Goal: Ask a question

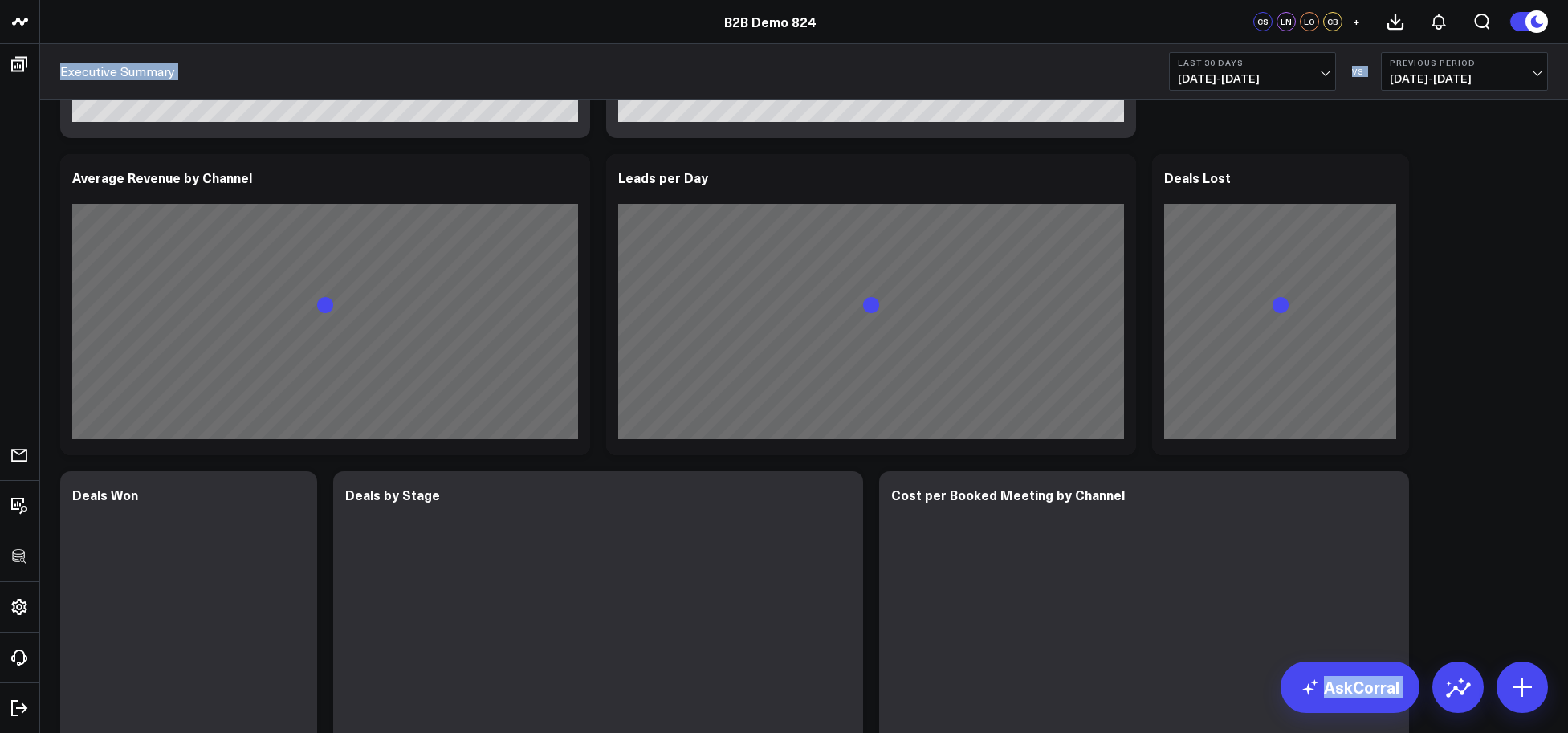
drag, startPoint x: 17, startPoint y: 729, endPoint x: -114, endPoint y: 800, distance: 149.0
click at [0, 732] on html "B2B Demo 824 MedSpa Demo MedSpa Demo 8525 Retail Demo 824 B2B Demo 824 CS LN LO…" at bounding box center [784, 455] width 1568 height 2111
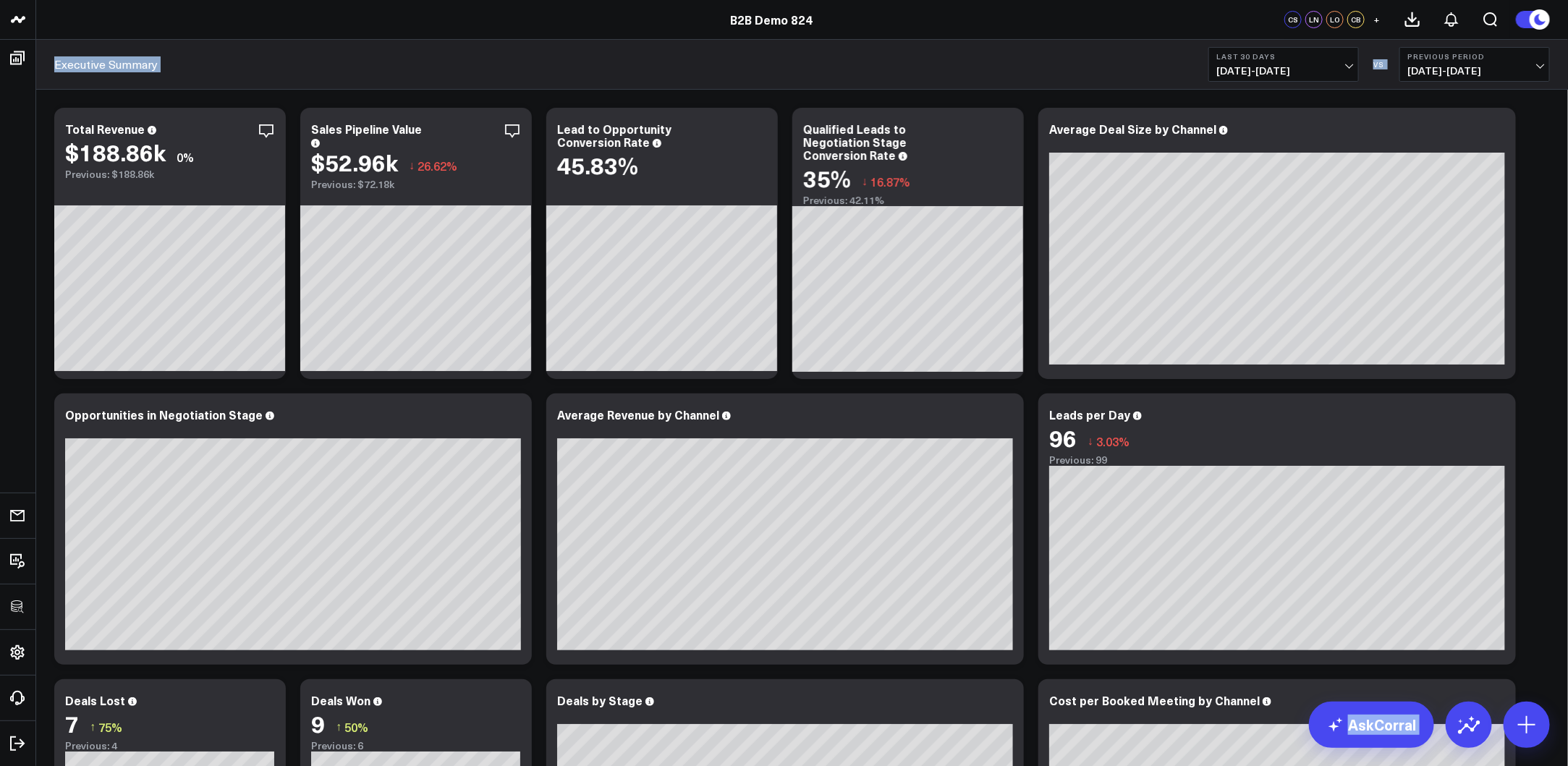
click at [465, 50] on div "Executive Summary Last 30 Days [DATE] - [DATE] VS Previous Period [DATE] - [DAT…" at bounding box center [802, 65] width 1532 height 50
click at [273, 136] on icon at bounding box center [266, 131] width 18 height 18
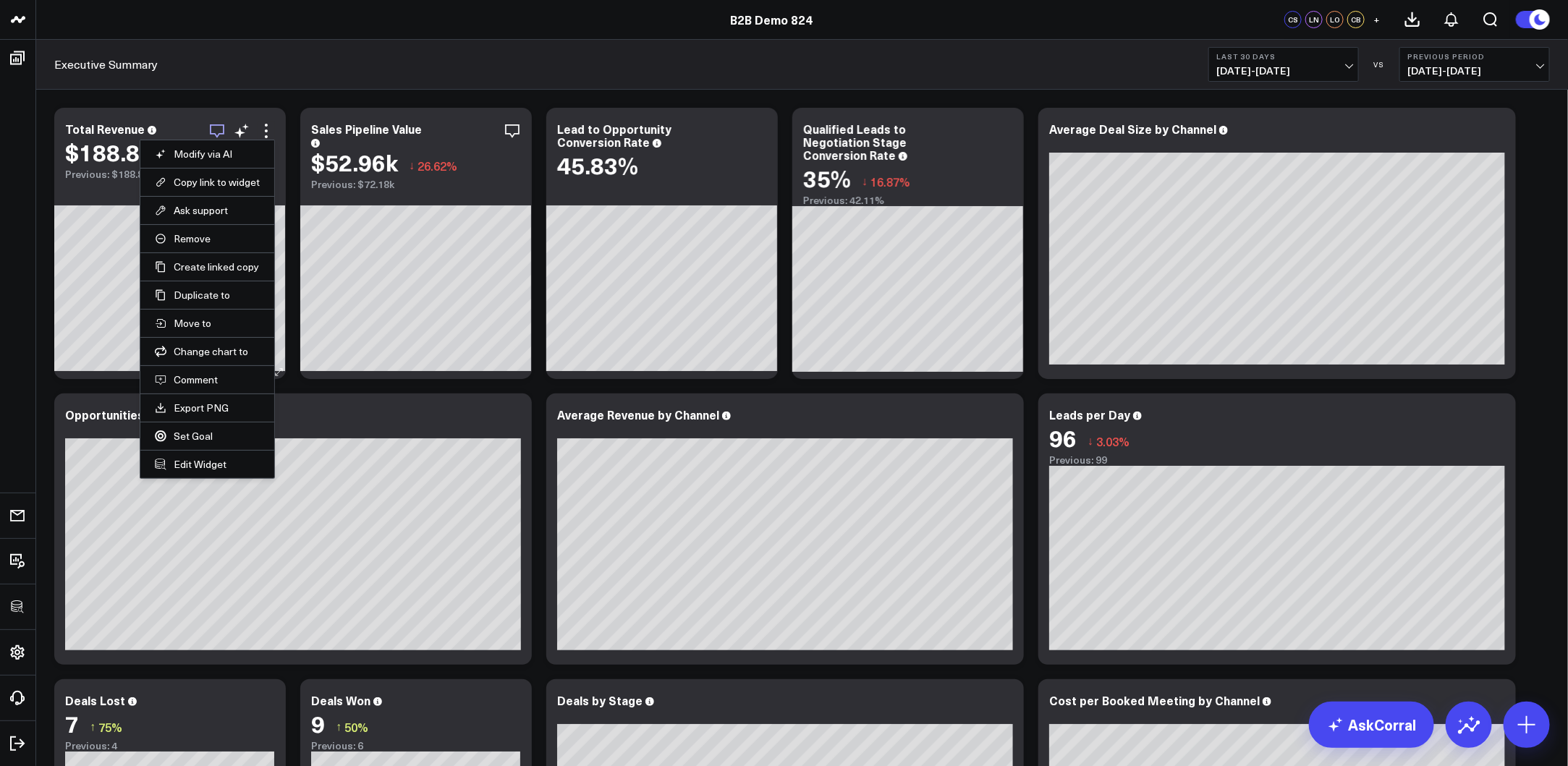
click at [214, 126] on icon "button" at bounding box center [217, 131] width 18 height 18
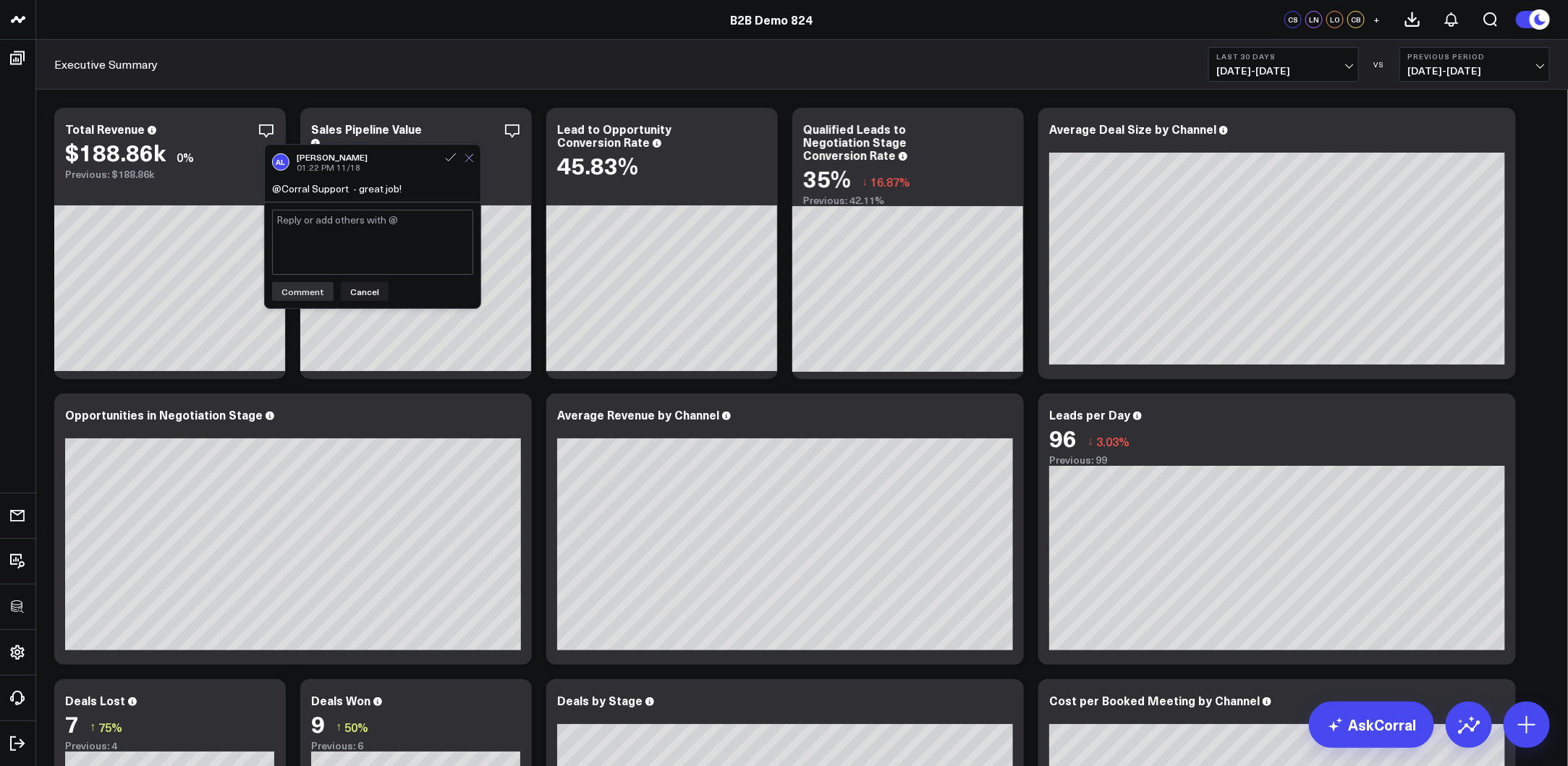
click at [470, 164] on button at bounding box center [469, 158] width 10 height 13
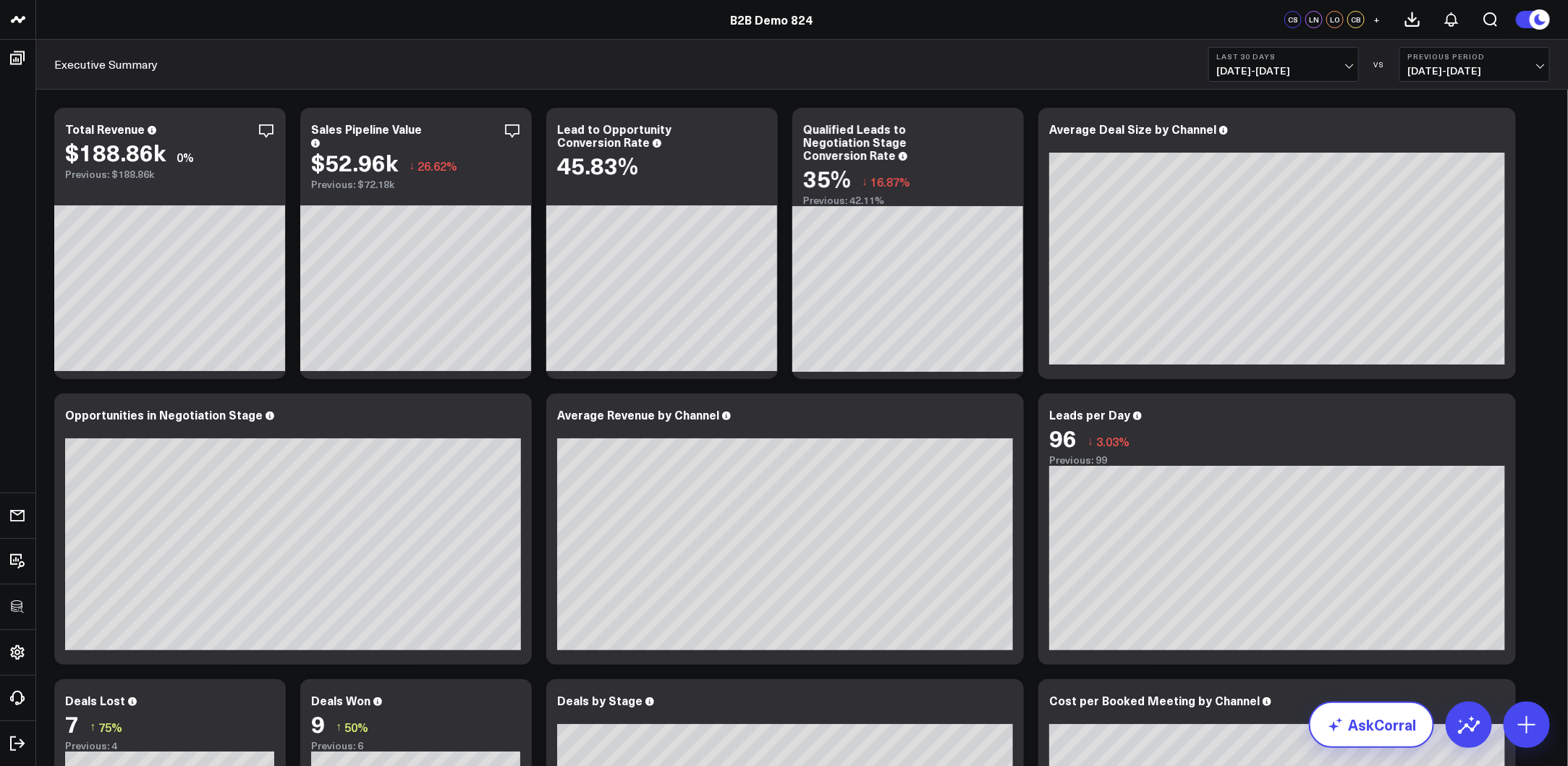
click at [1367, 660] on link "AskCorral" at bounding box center [1371, 725] width 126 height 46
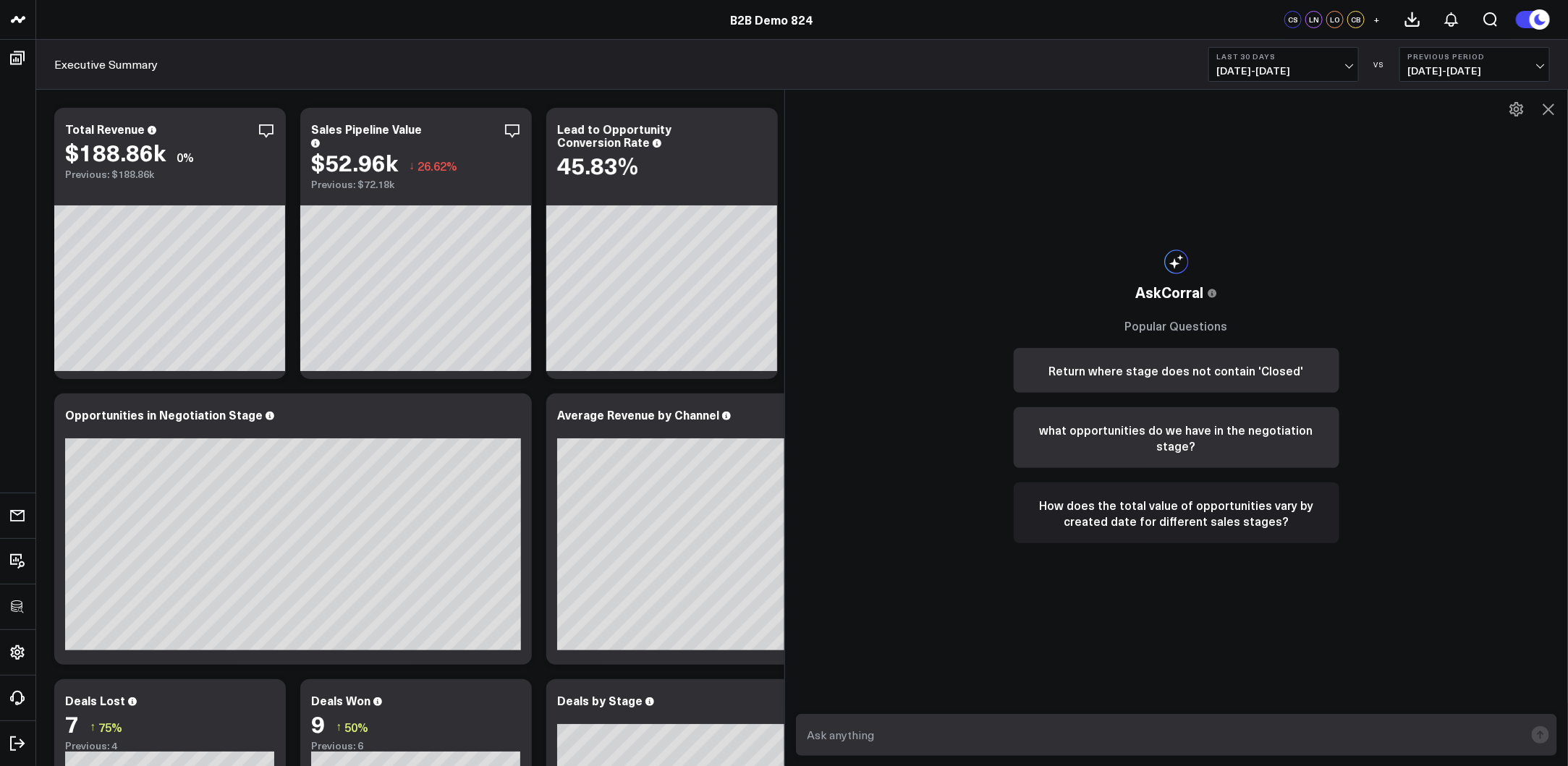
click at [1111, 519] on button "How does the total value of opportunities vary by created date for different sa…" at bounding box center [1176, 513] width 325 height 61
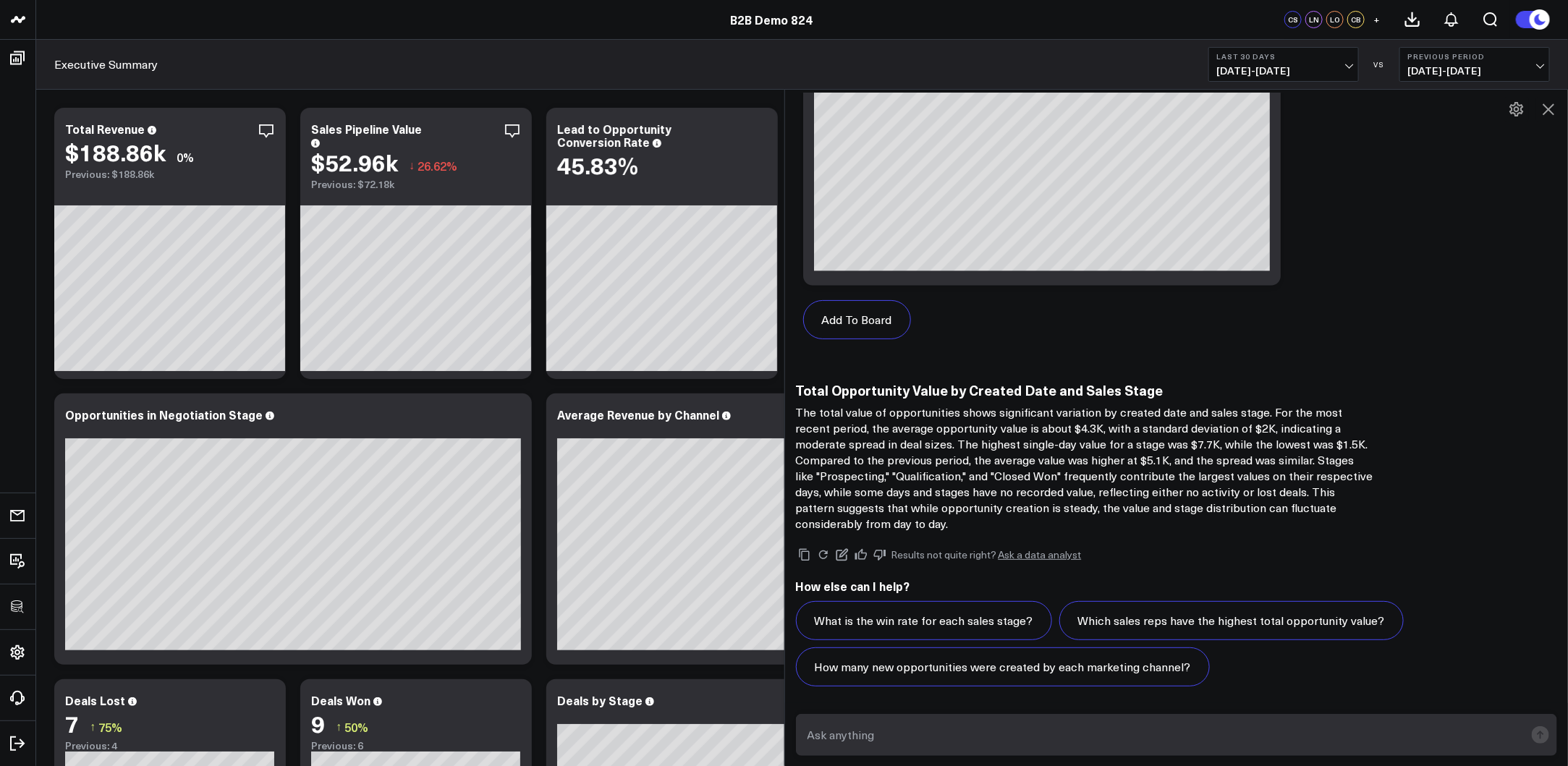
scroll to position [6, 0]
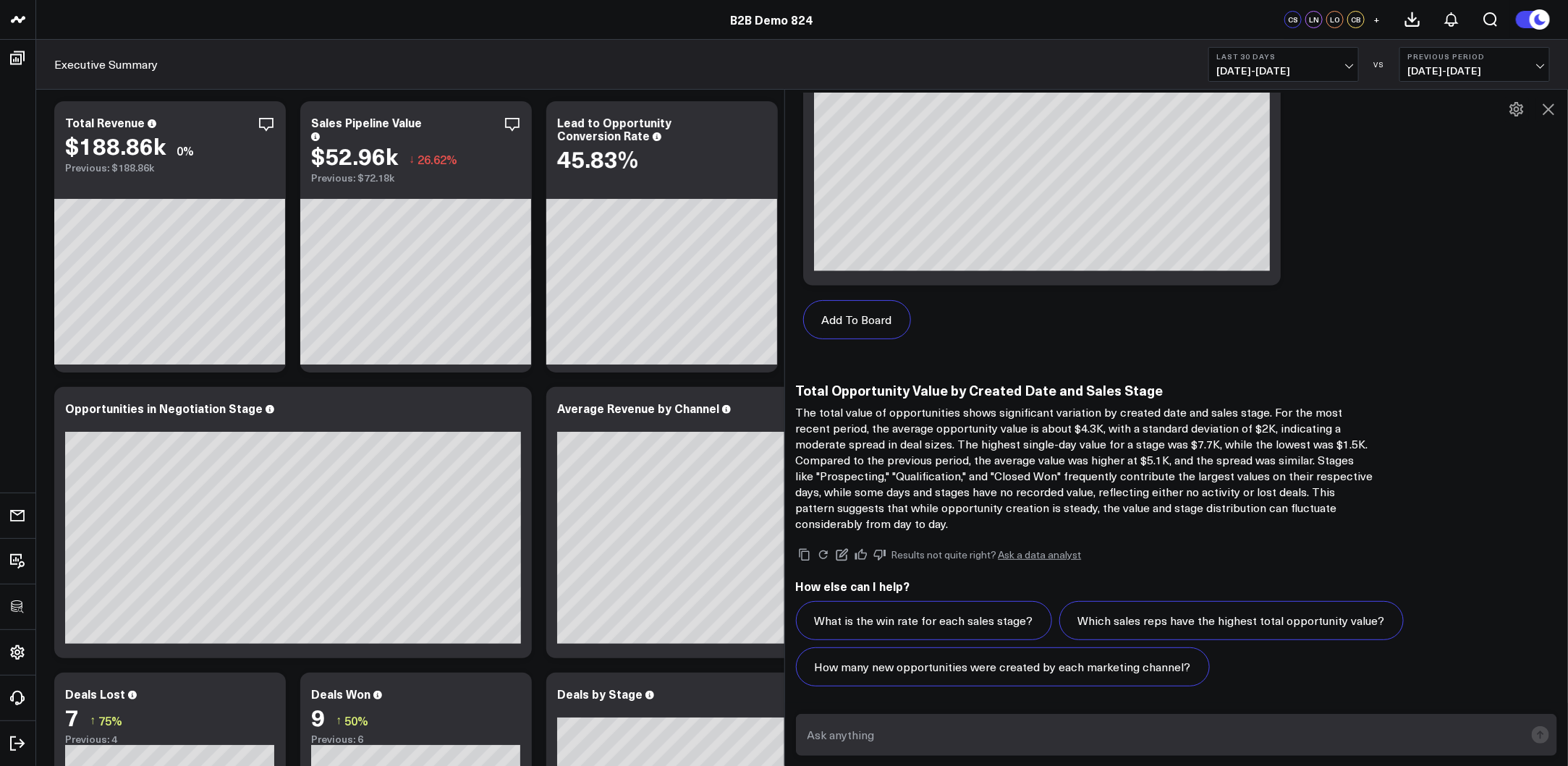
click at [1413, 106] on icon at bounding box center [1549, 110] width 18 height 18
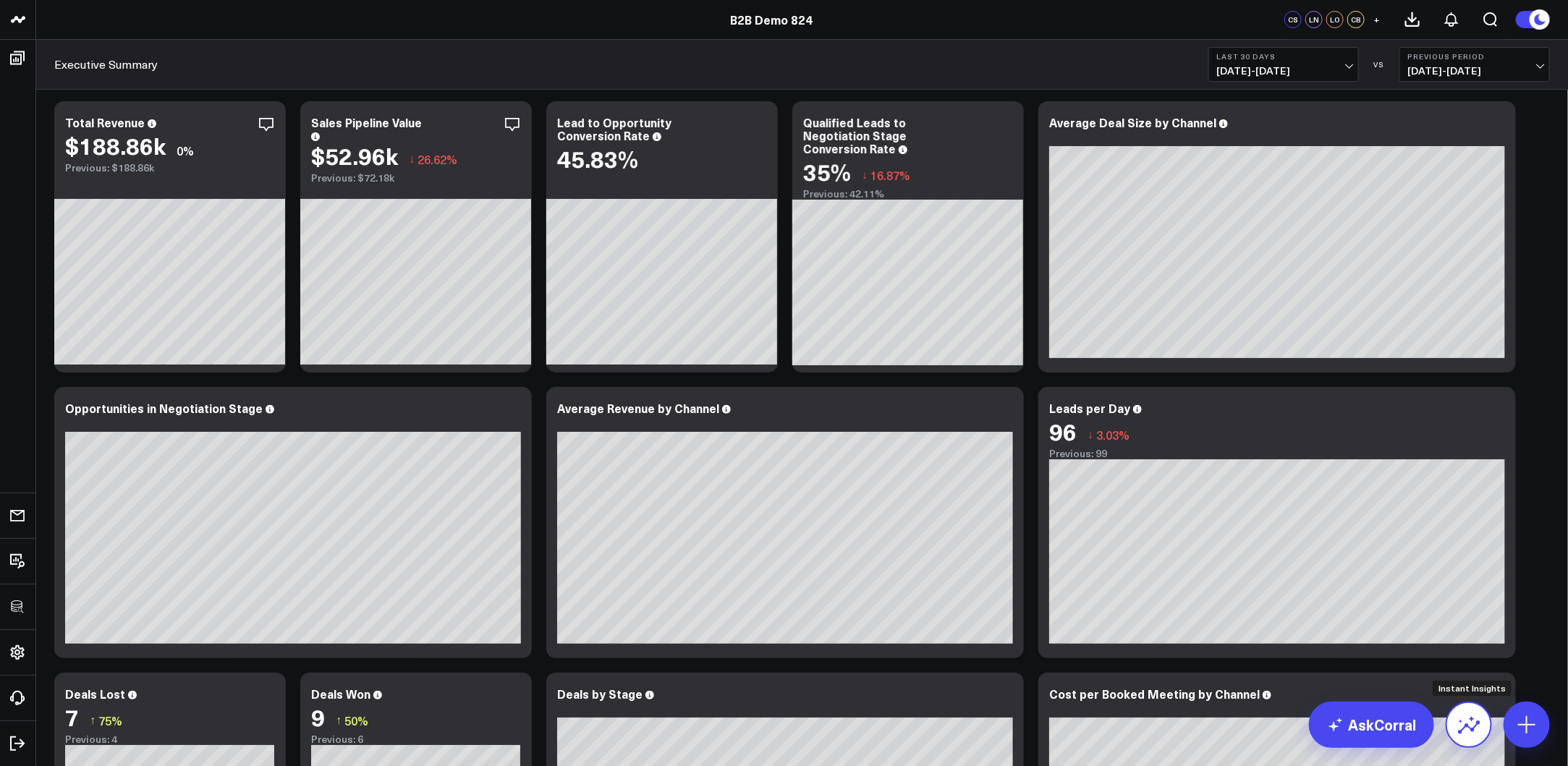
click at [1413, 660] on icon at bounding box center [1469, 724] width 23 height 23
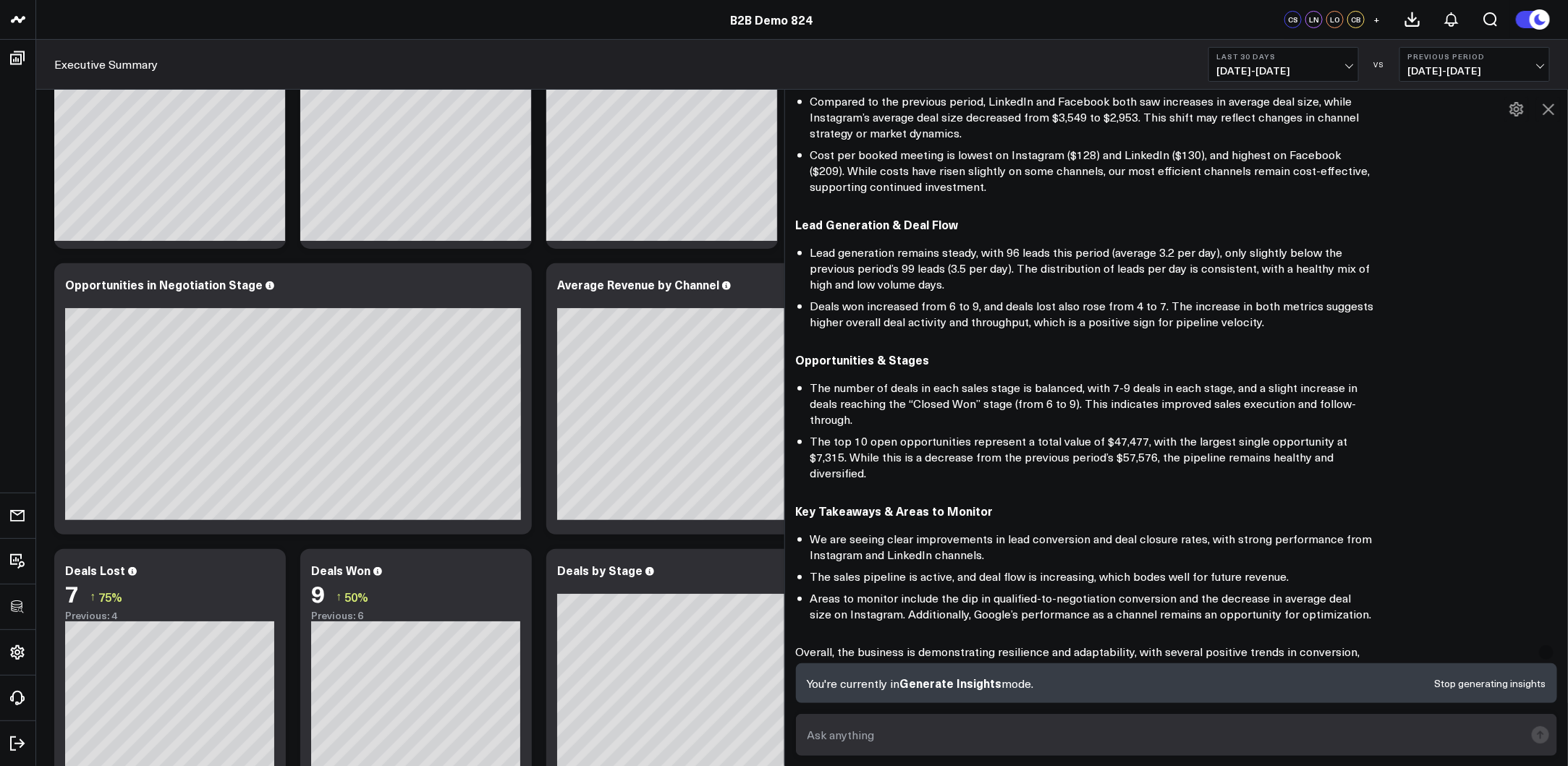
scroll to position [586, 0]
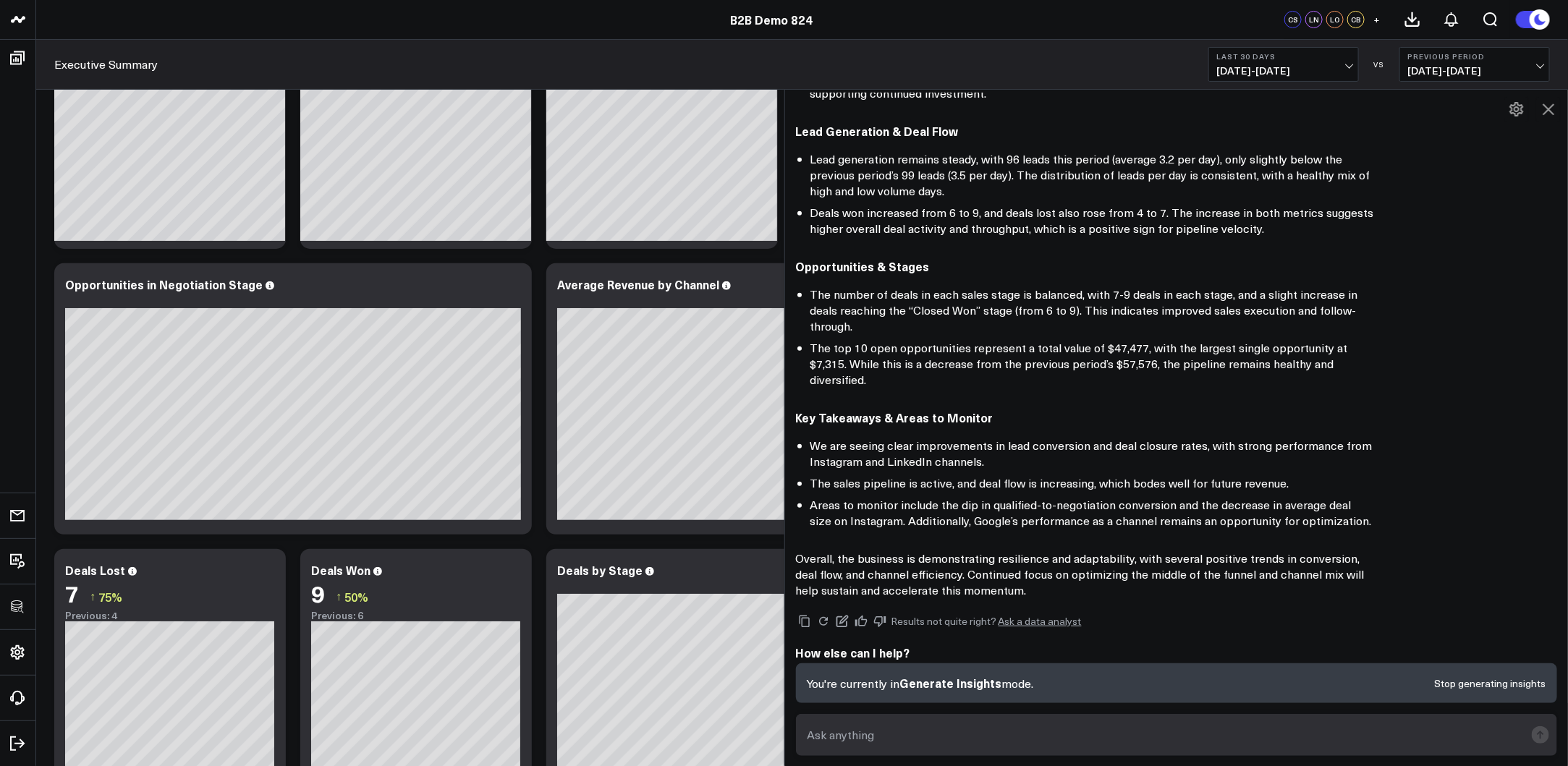
click at [1413, 109] on icon at bounding box center [1549, 110] width 18 height 18
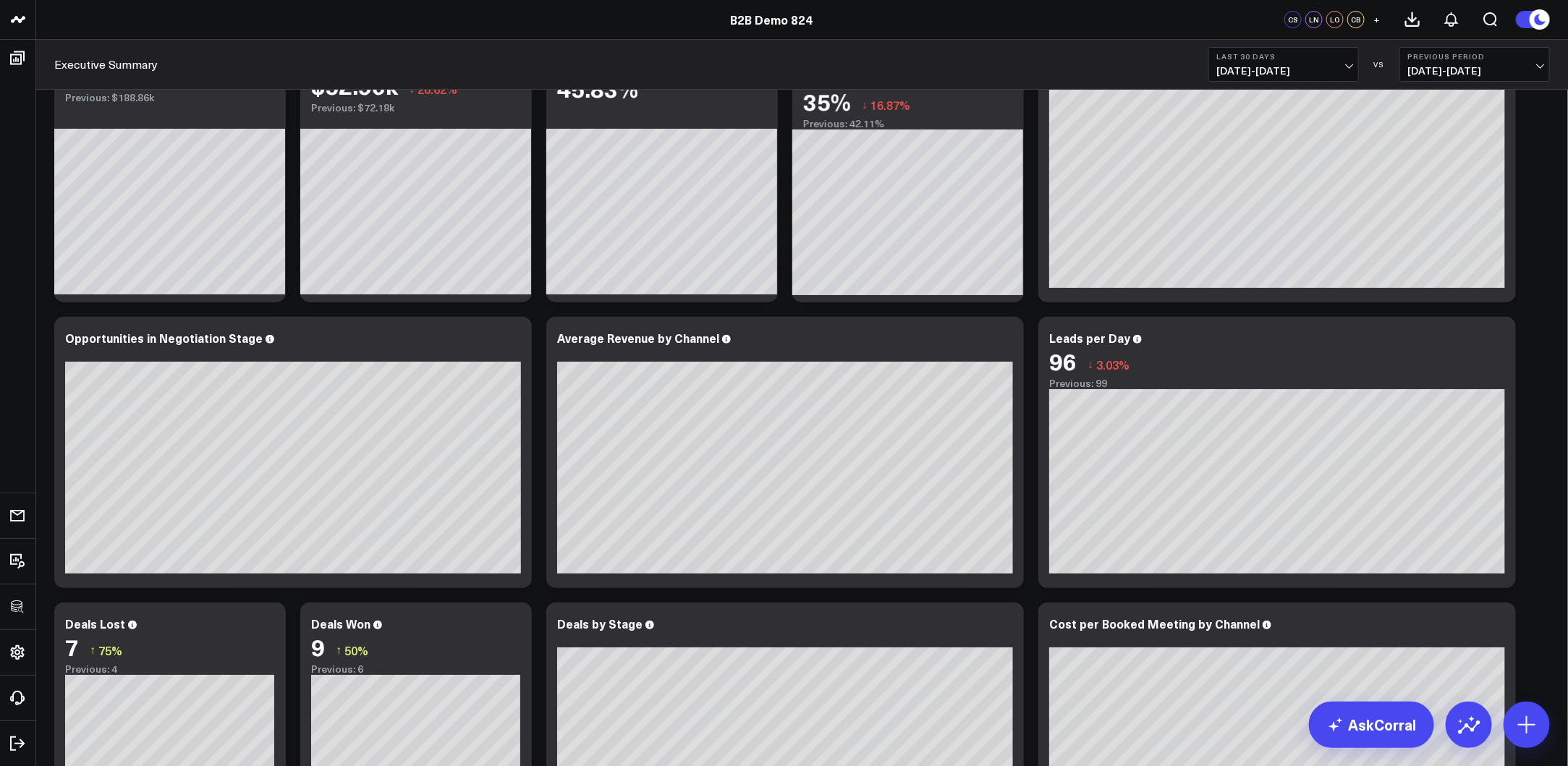
scroll to position [0, 0]
